Goal: Book appointment/travel/reservation

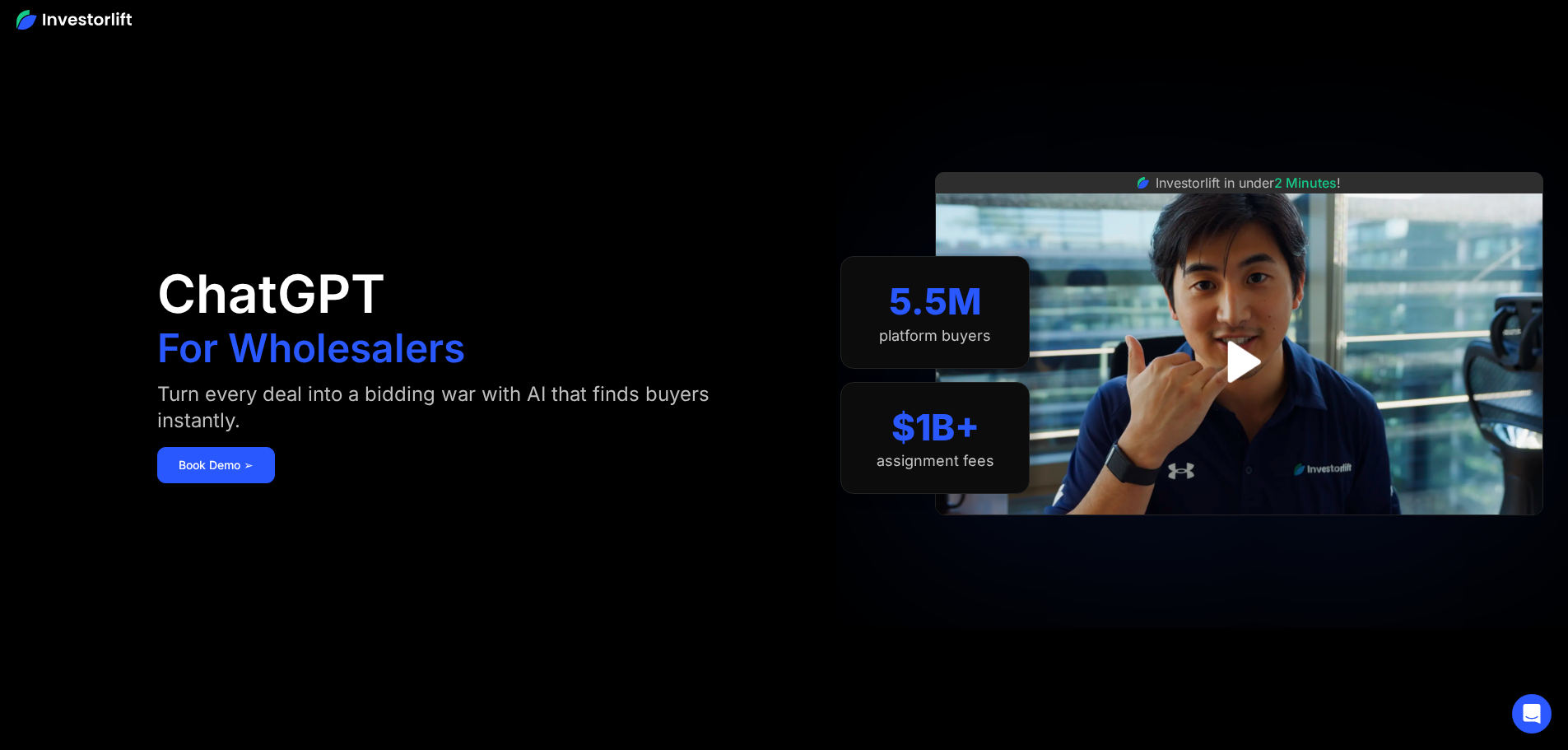
click at [86, 17] on img at bounding box center [74, 20] width 115 height 20
click at [275, 484] on link "Book Demo ➢" at bounding box center [216, 466] width 118 height 36
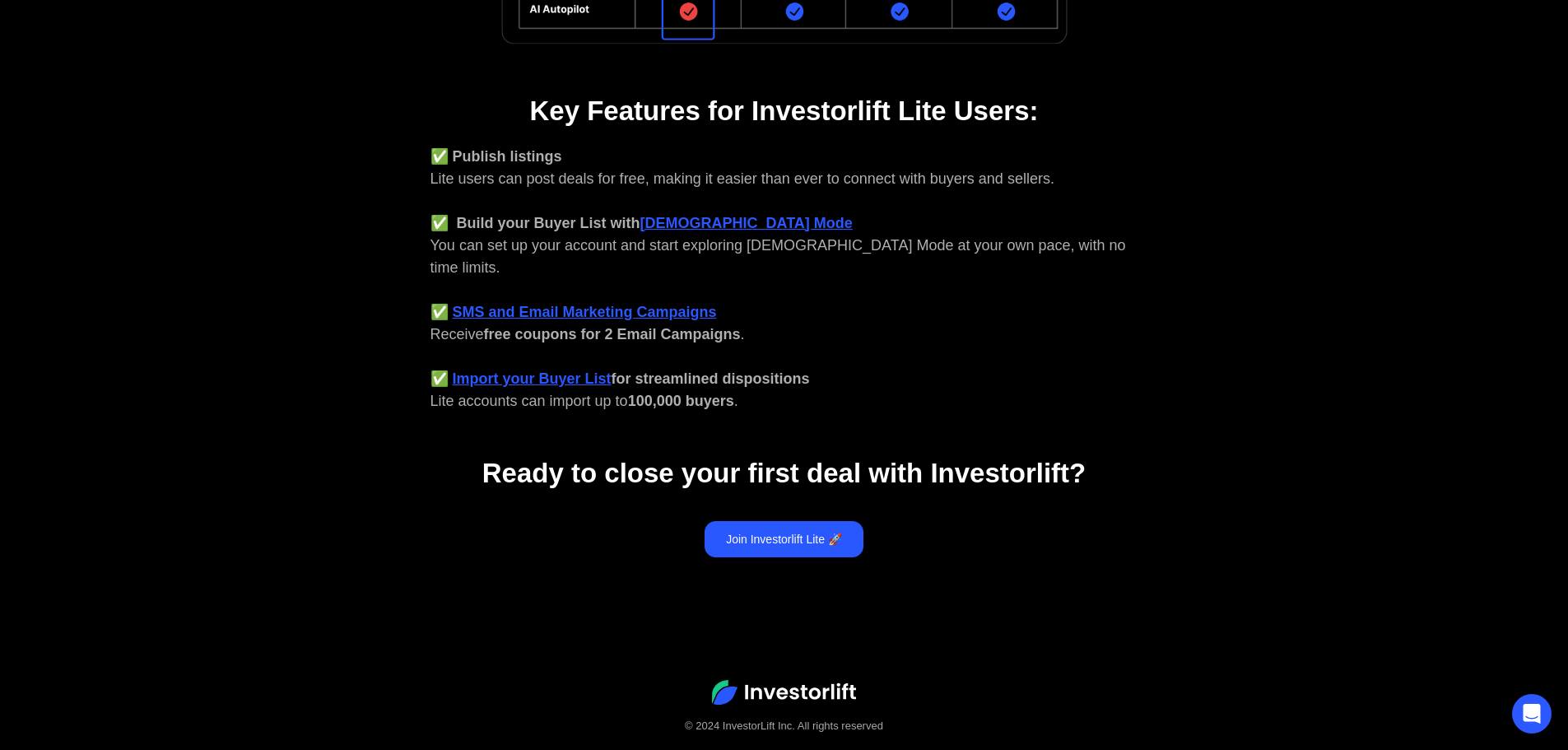
scroll to position [617, 0]
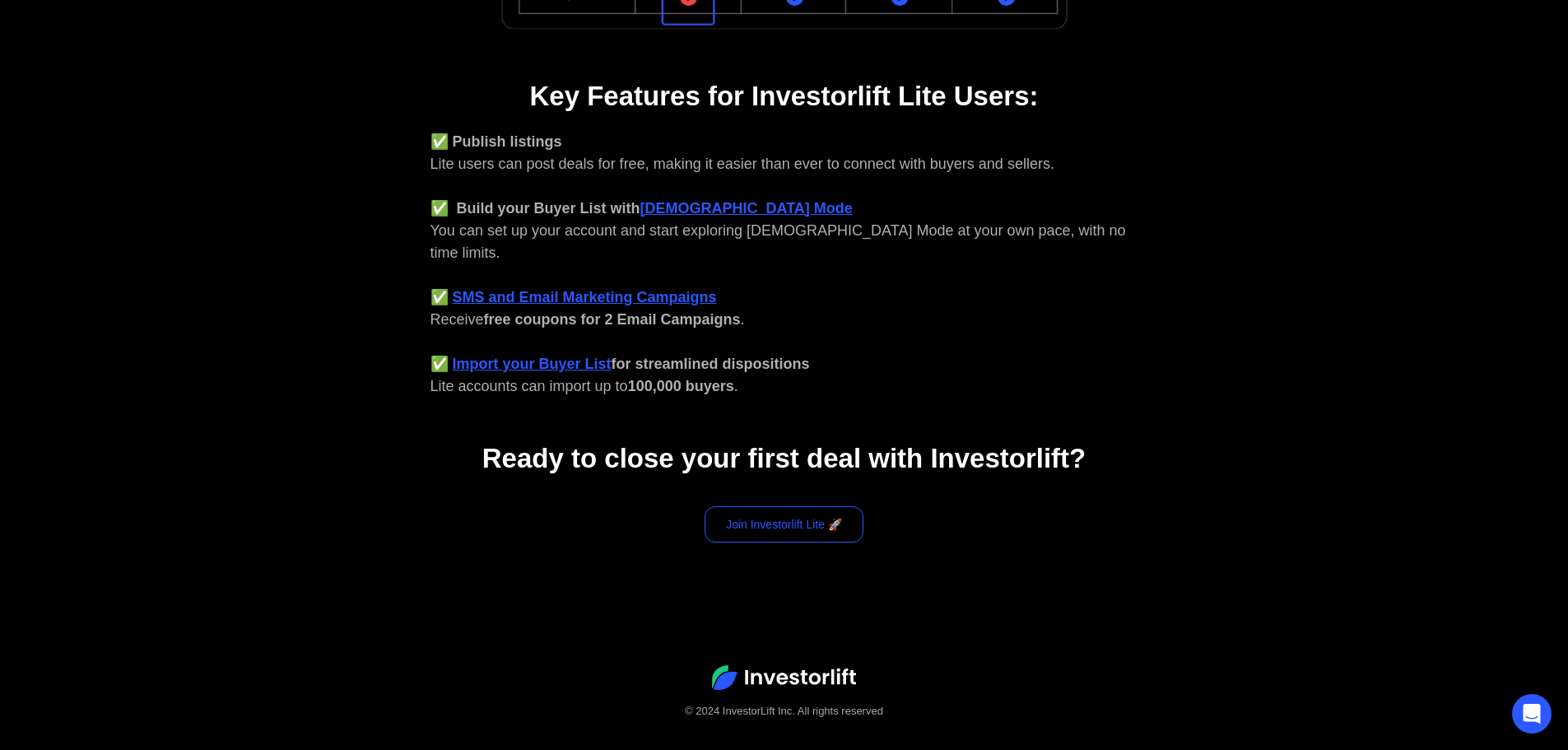
click at [765, 515] on link "Join Investorlift Lite 🚀" at bounding box center [784, 524] width 159 height 36
